Goal: Transaction & Acquisition: Purchase product/service

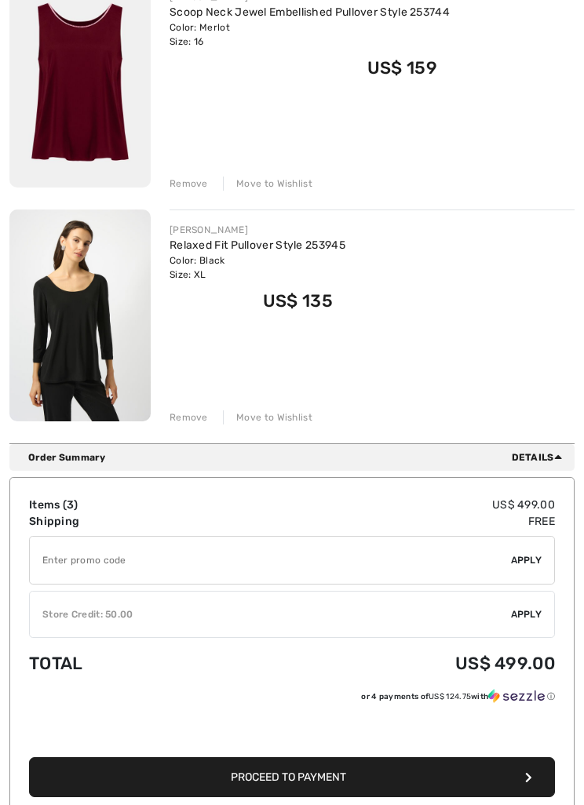
scroll to position [499, 0]
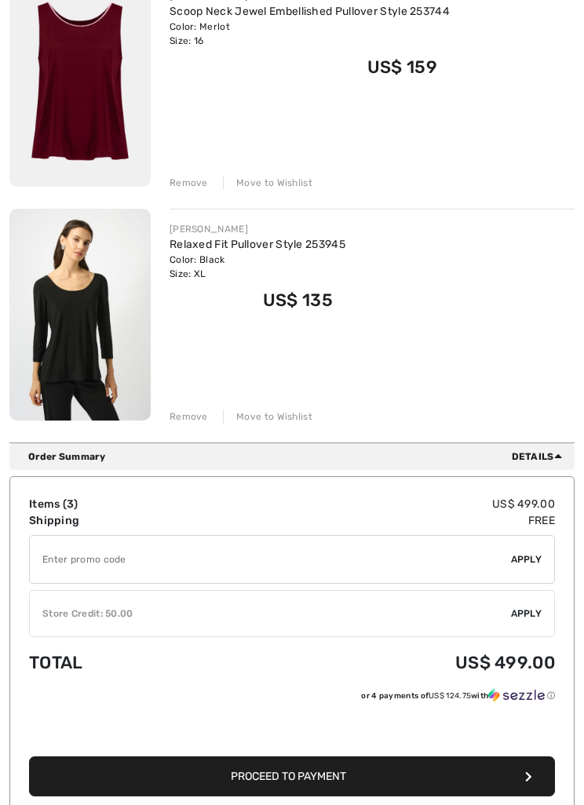
click at [391, 567] on input "TEXT" at bounding box center [270, 559] width 481 height 47
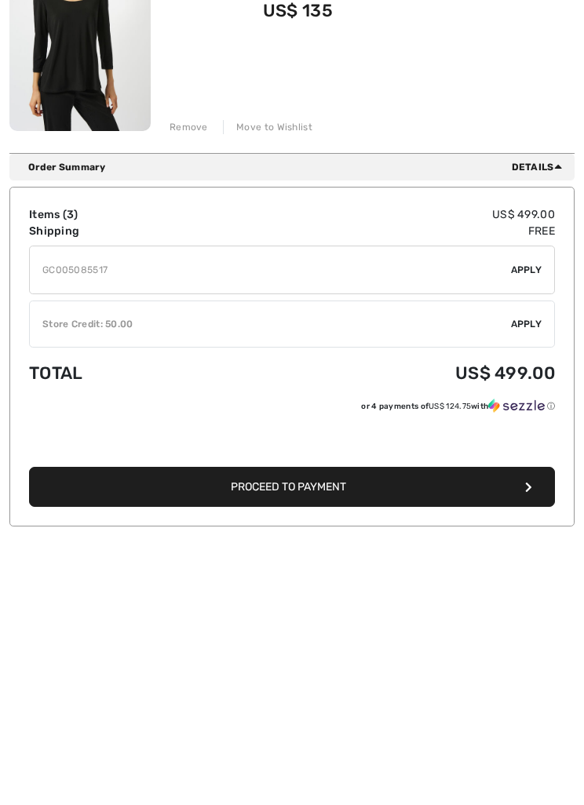
type input "GC005085517"
click at [526, 529] on span "Apply" at bounding box center [526, 536] width 31 height 14
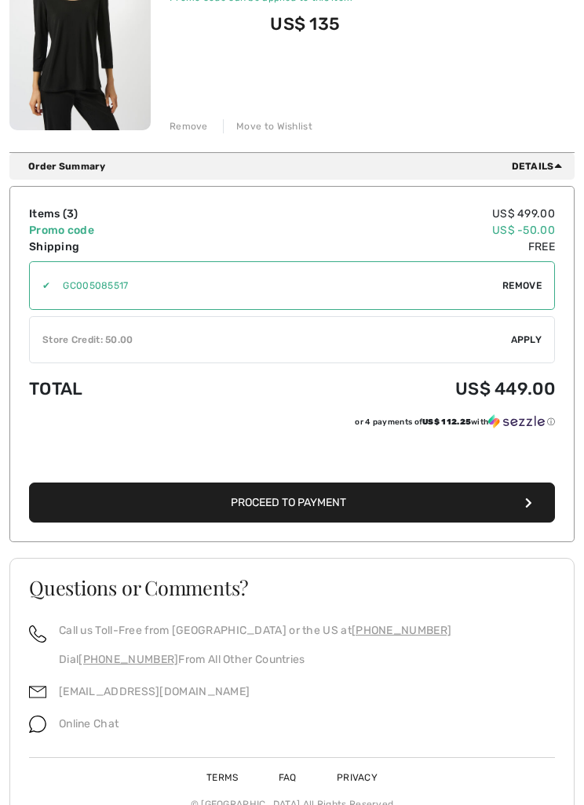
click at [523, 347] on div "✔ Store Credit: 50.00 Apply Remove" at bounding box center [292, 339] width 526 height 47
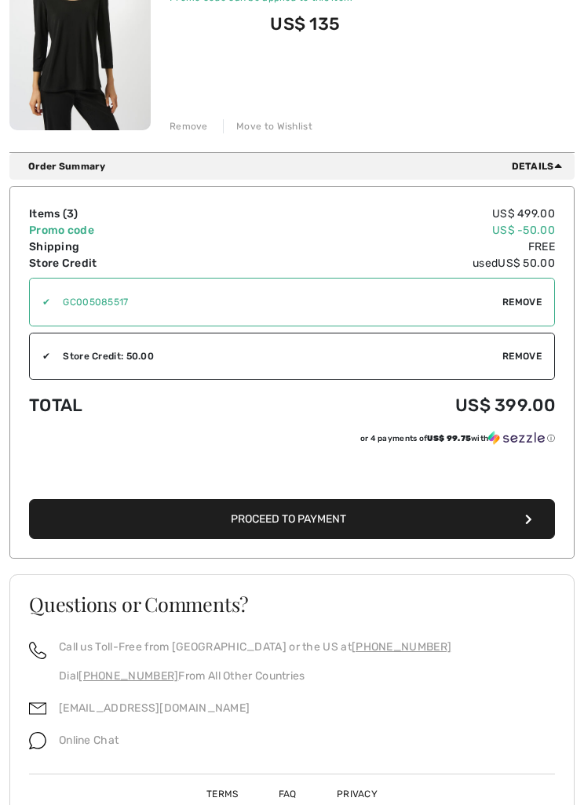
click at [295, 531] on button "Proceed to Payment" at bounding box center [292, 519] width 526 height 40
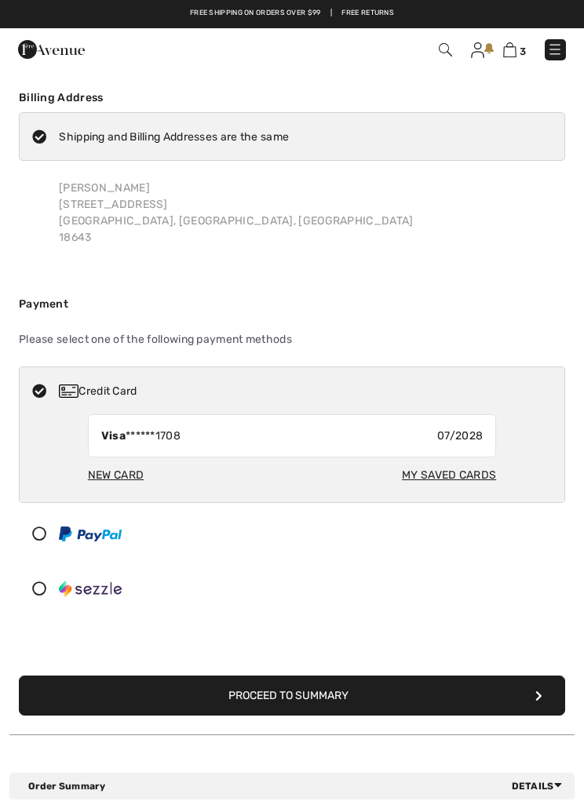
click at [111, 475] on div "New Card" at bounding box center [116, 474] width 56 height 29
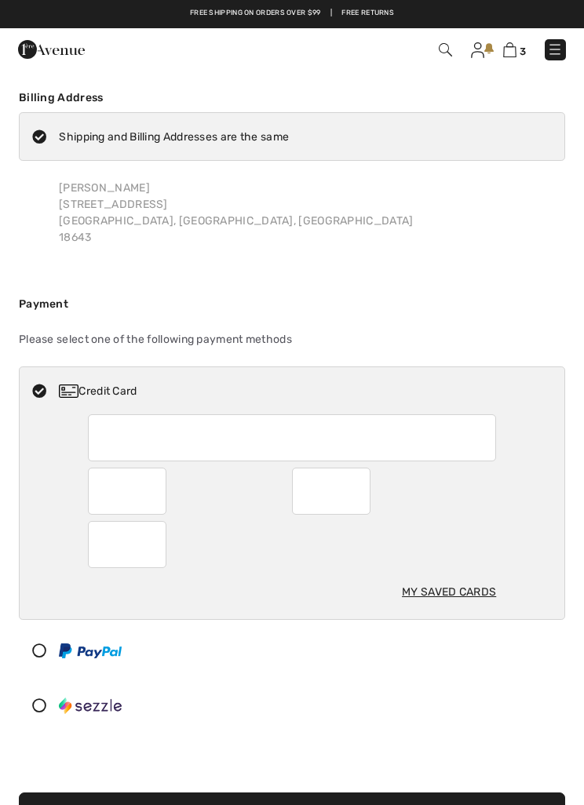
click at [535, 409] on div "Credit Card" at bounding box center [292, 390] width 544 height 47
radio input "true"
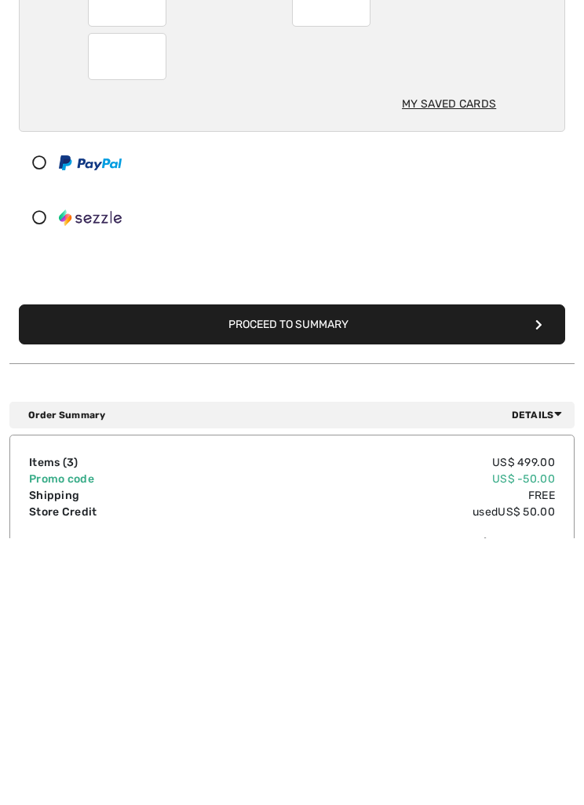
scroll to position [224, 0]
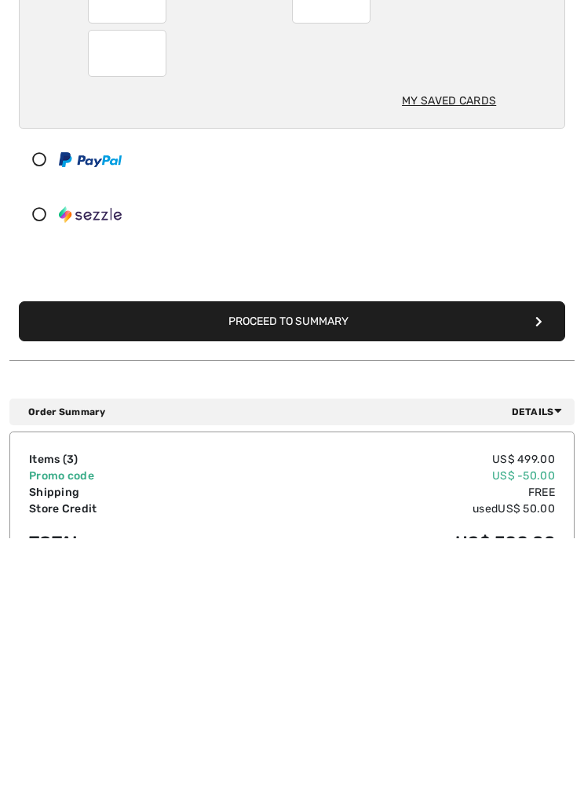
click at [310, 568] on button "Proceed to Summary" at bounding box center [292, 588] width 546 height 40
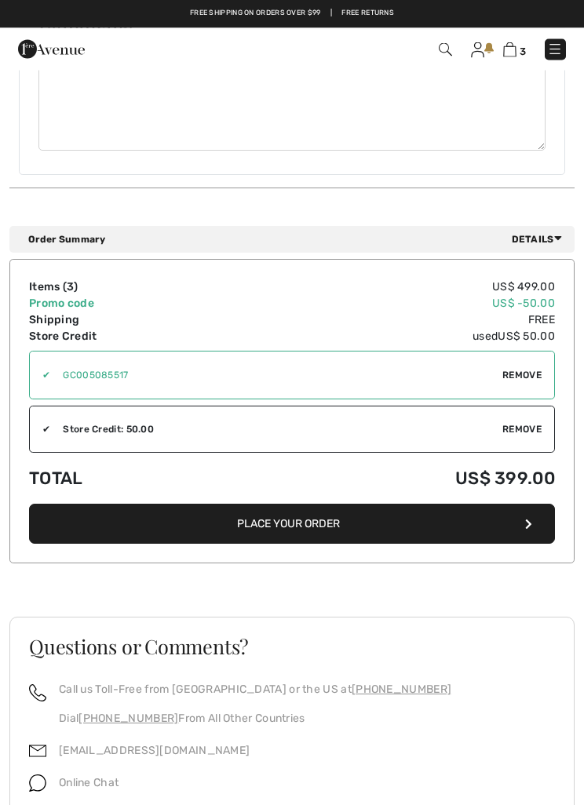
scroll to position [1418, 0]
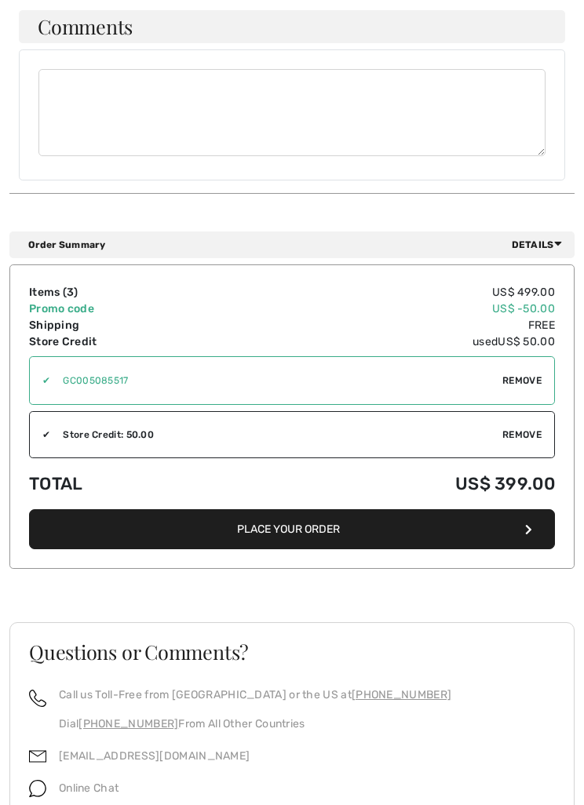
click at [314, 524] on button "Place Your Order" at bounding box center [292, 529] width 526 height 40
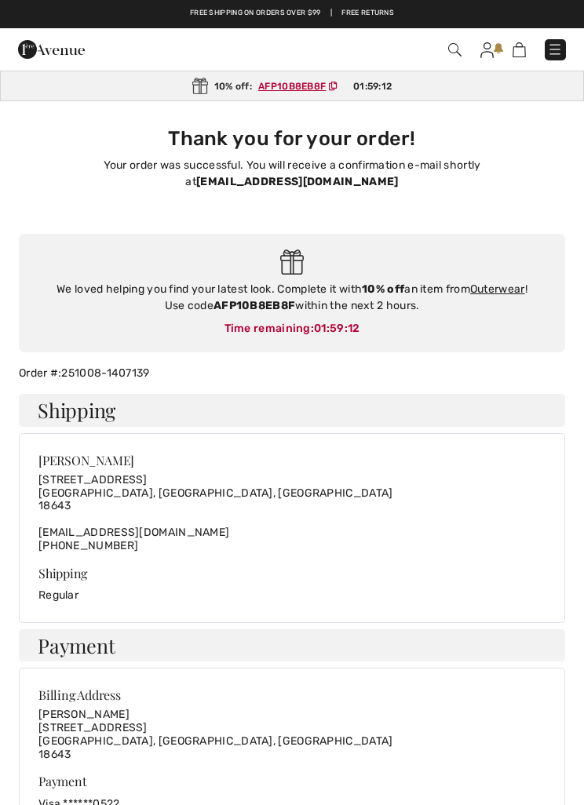
checkbox input "true"
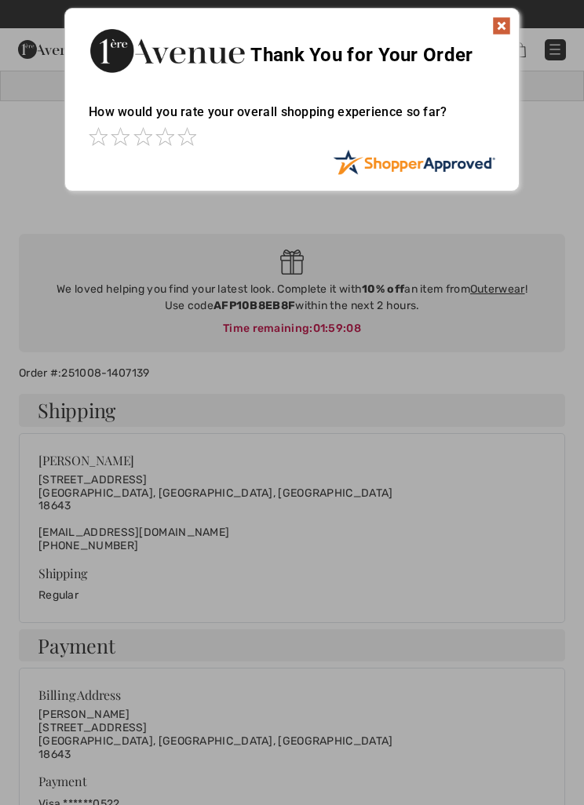
click at [510, 28] on img at bounding box center [501, 25] width 19 height 19
